Goal: Information Seeking & Learning: Learn about a topic

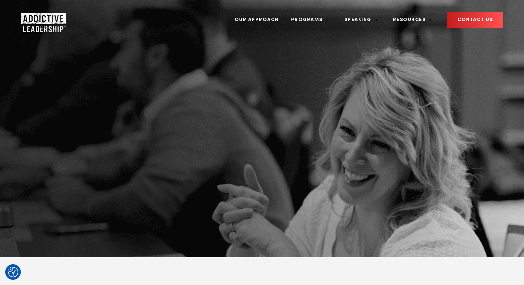
click at [46, 14] on img "Company Logo" at bounding box center [37, 20] width 32 height 14
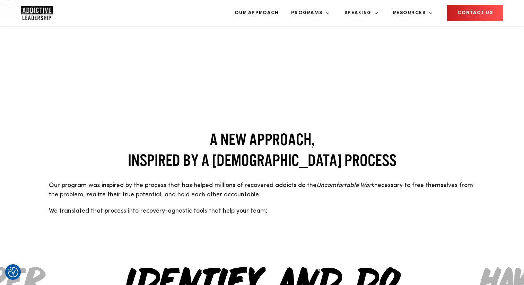
scroll to position [529, 0]
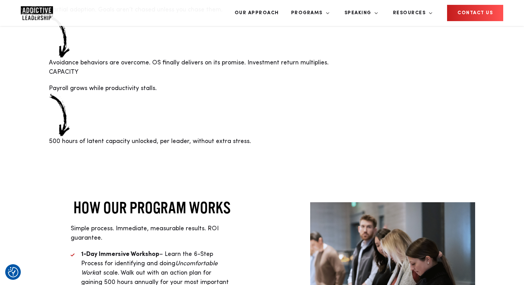
scroll to position [1511, 0]
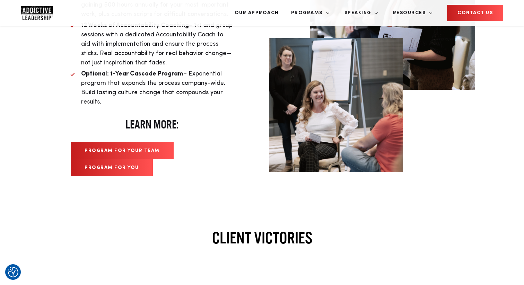
scroll to position [1780, 0]
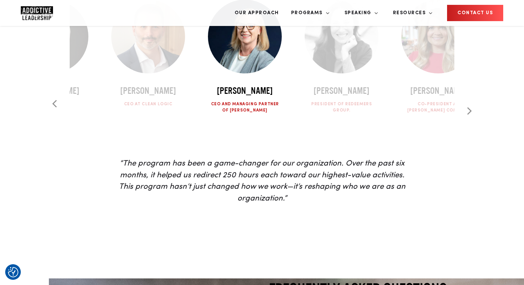
scroll to position [2080, 0]
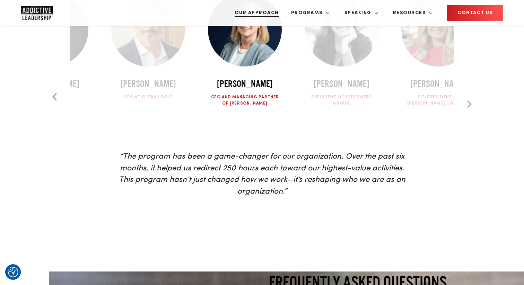
click at [281, 12] on link "Our Approach" at bounding box center [257, 13] width 55 height 26
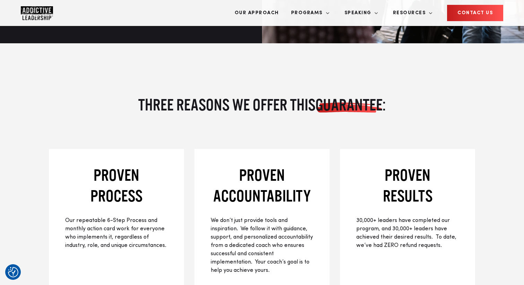
scroll to position [993, 0]
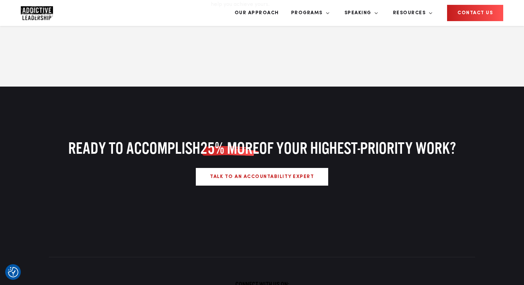
scroll to position [1255, 0]
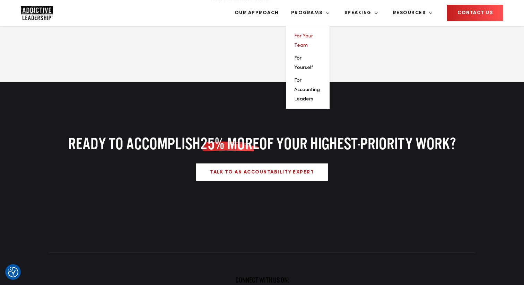
click at [313, 34] on link "For Your Team" at bounding box center [303, 41] width 19 height 14
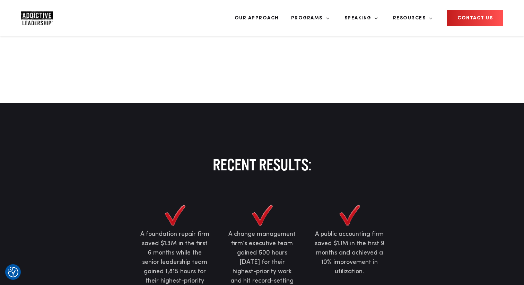
scroll to position [362, 0]
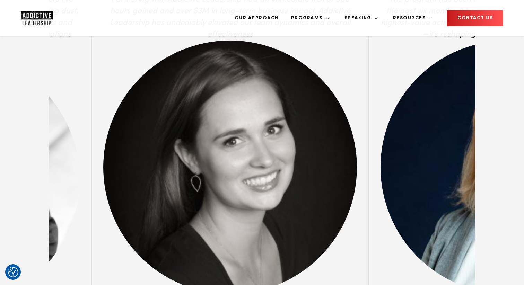
scroll to position [2701, 0]
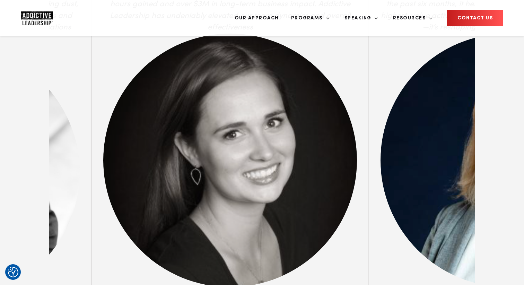
click at [50, 18] on img "Company Logo" at bounding box center [37, 18] width 32 height 14
